Goal: Information Seeking & Learning: Learn about a topic

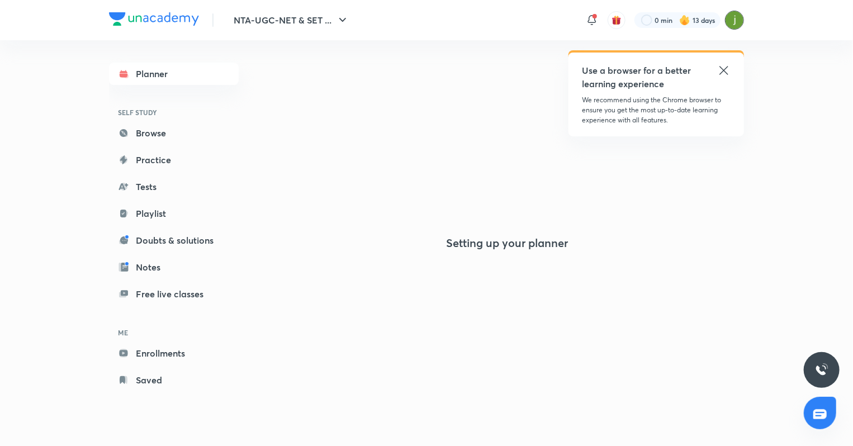
click at [736, 13] on img at bounding box center [734, 20] width 19 height 19
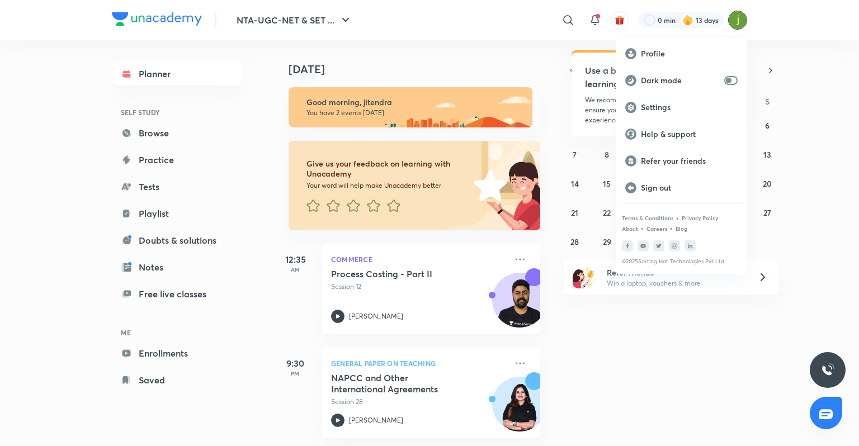
click at [736, 22] on div at bounding box center [429, 223] width 859 height 446
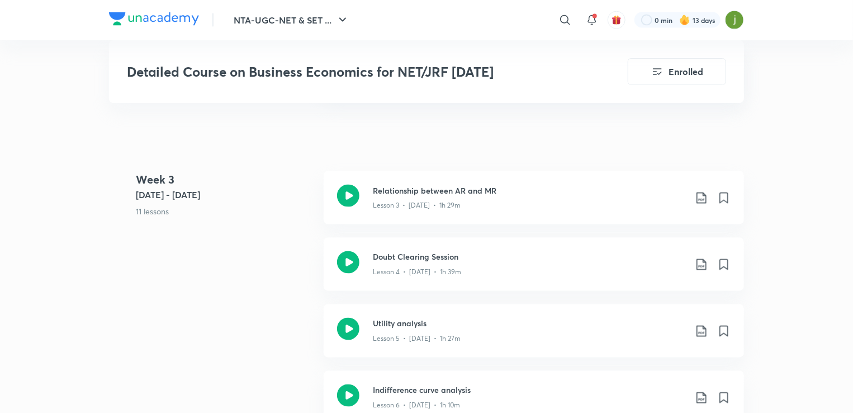
scroll to position [870, 0]
